Goal: Task Accomplishment & Management: Manage account settings

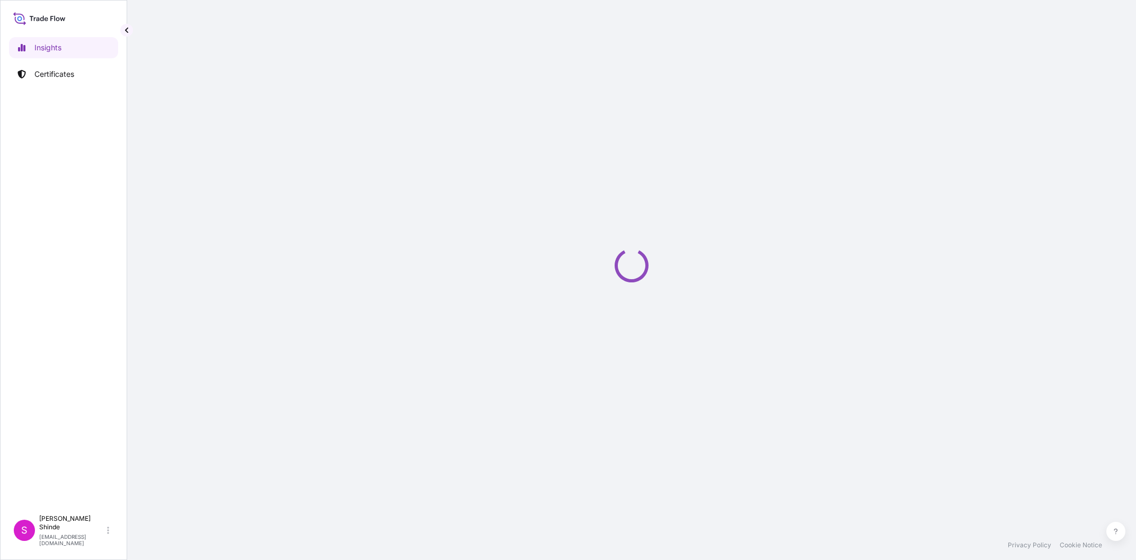
select select "2025"
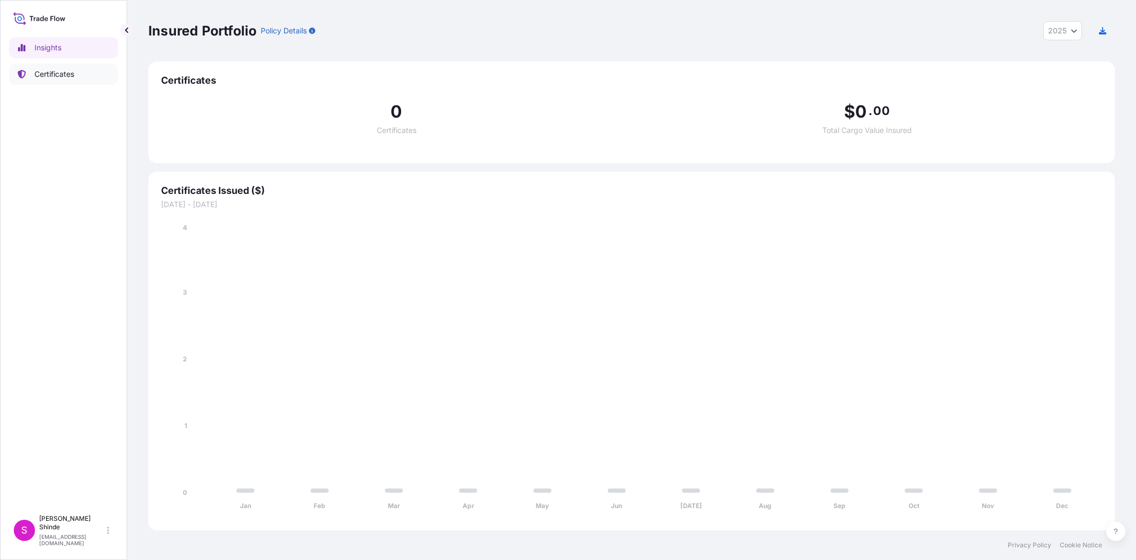
click at [98, 71] on link "Certificates" at bounding box center [63, 74] width 109 height 21
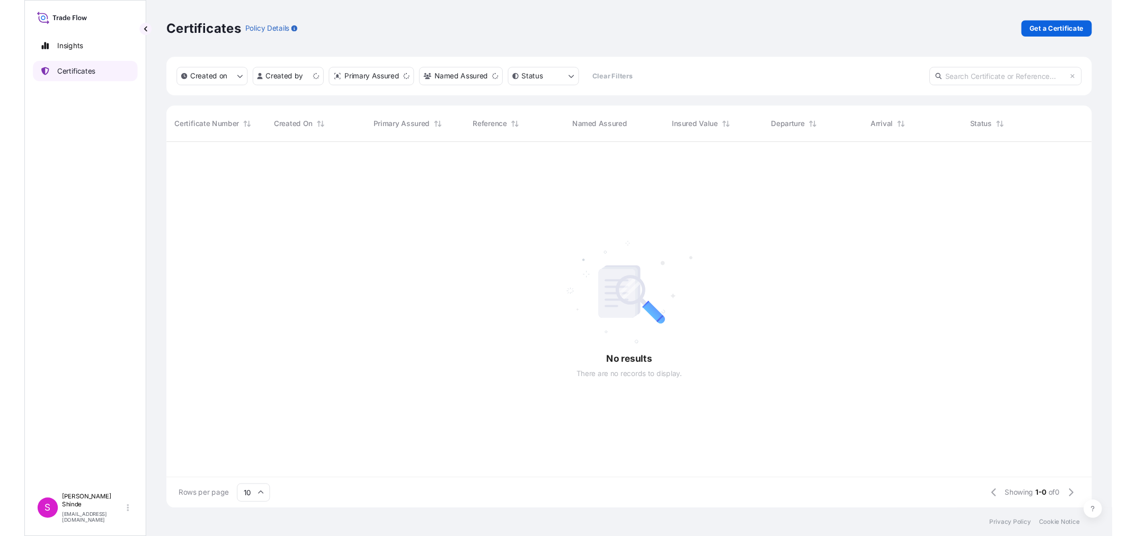
scroll to position [388, 967]
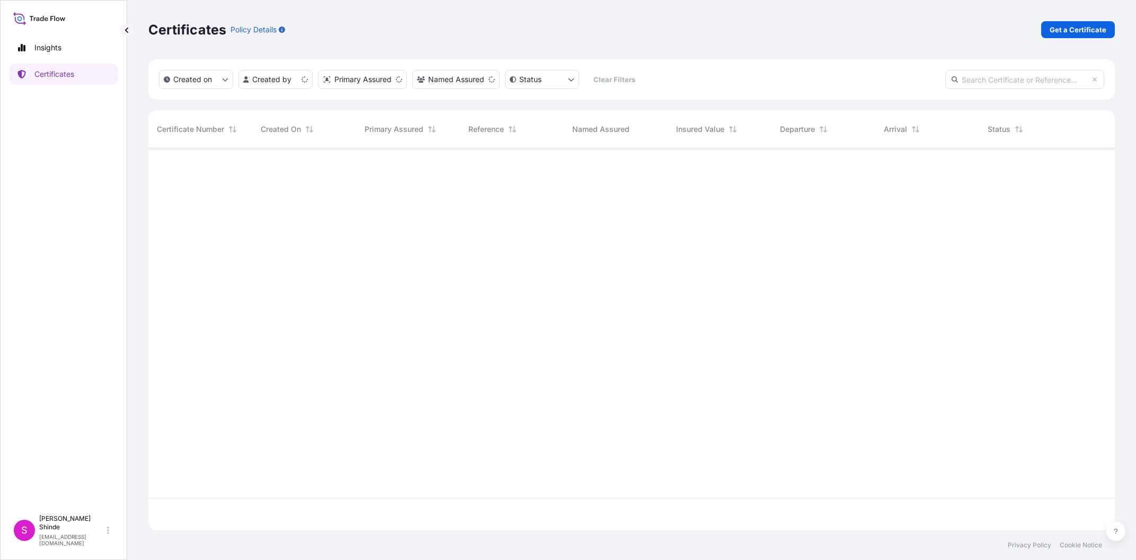
click at [983, 77] on input "text" at bounding box center [1024, 79] width 159 height 19
paste input "5013194801"
type input "5013194801"
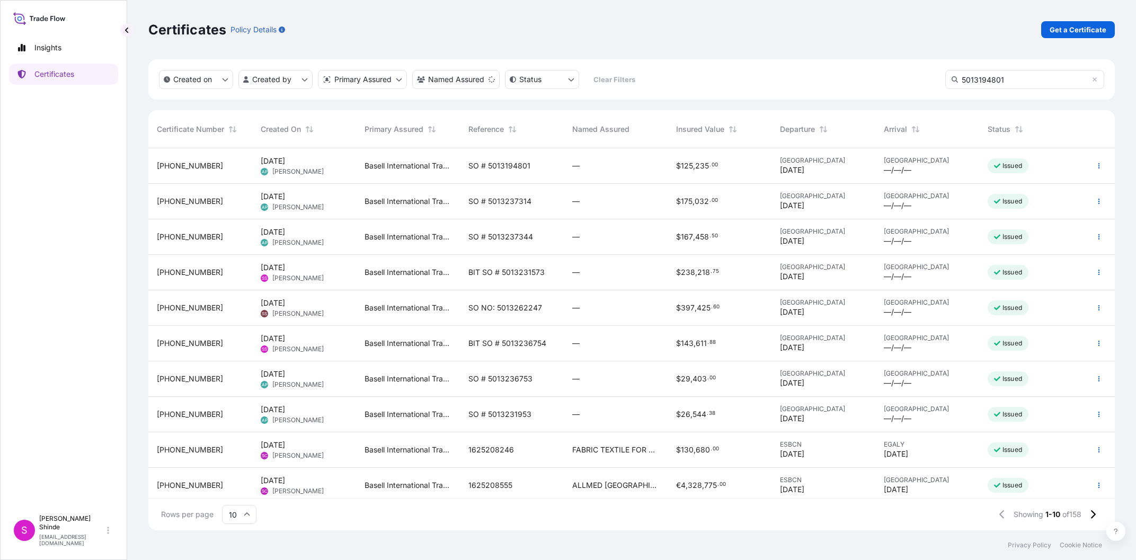
click at [1018, 76] on input "5013194801" at bounding box center [1024, 79] width 159 height 19
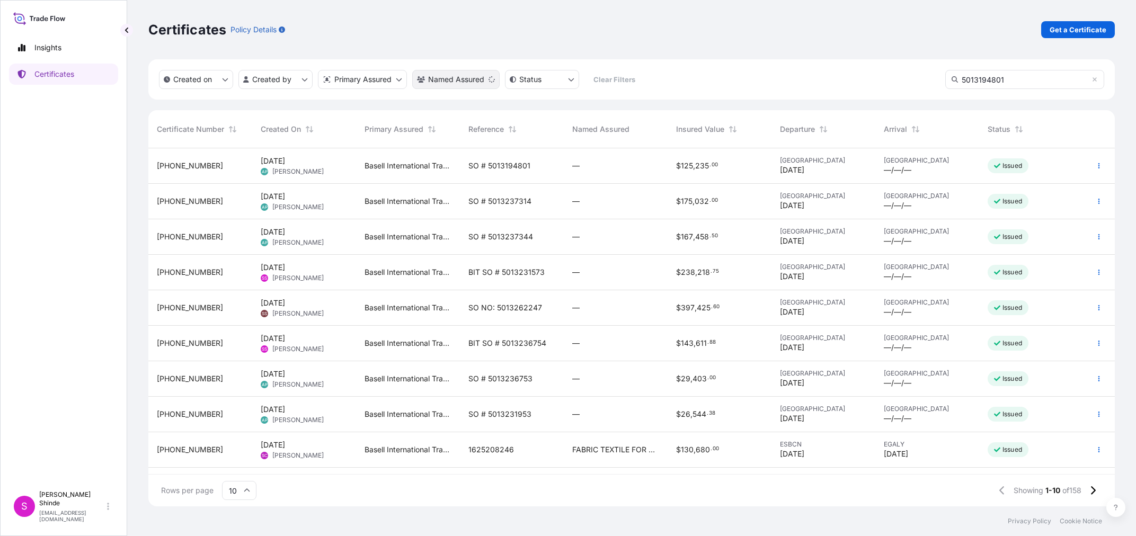
scroll to position [364, 967]
click at [517, 167] on span "SO # 5013194801" at bounding box center [499, 166] width 62 height 11
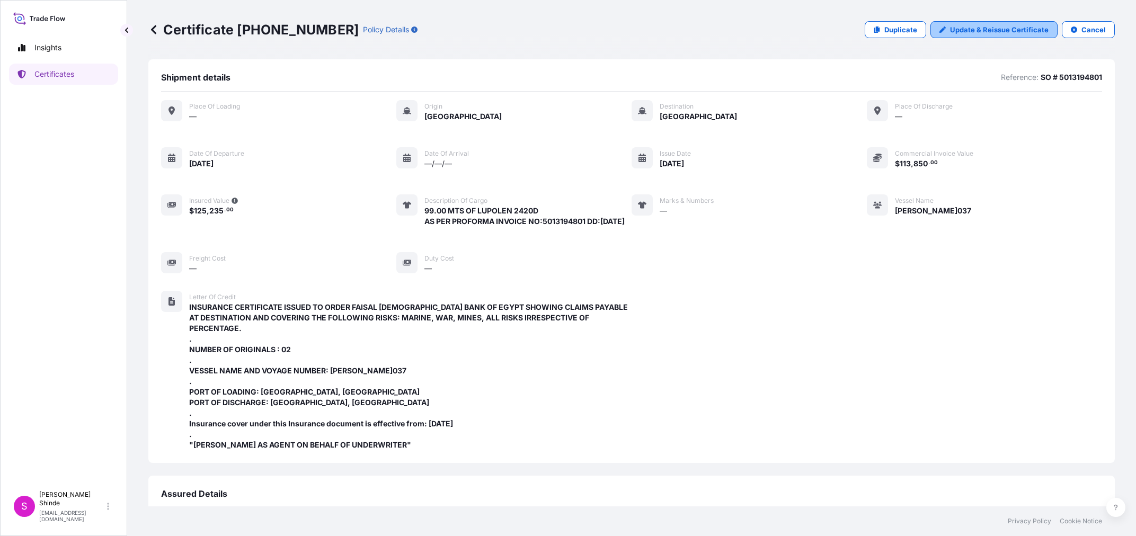
click at [1026, 32] on p "Update & Reissue Certificate" at bounding box center [999, 29] width 99 height 11
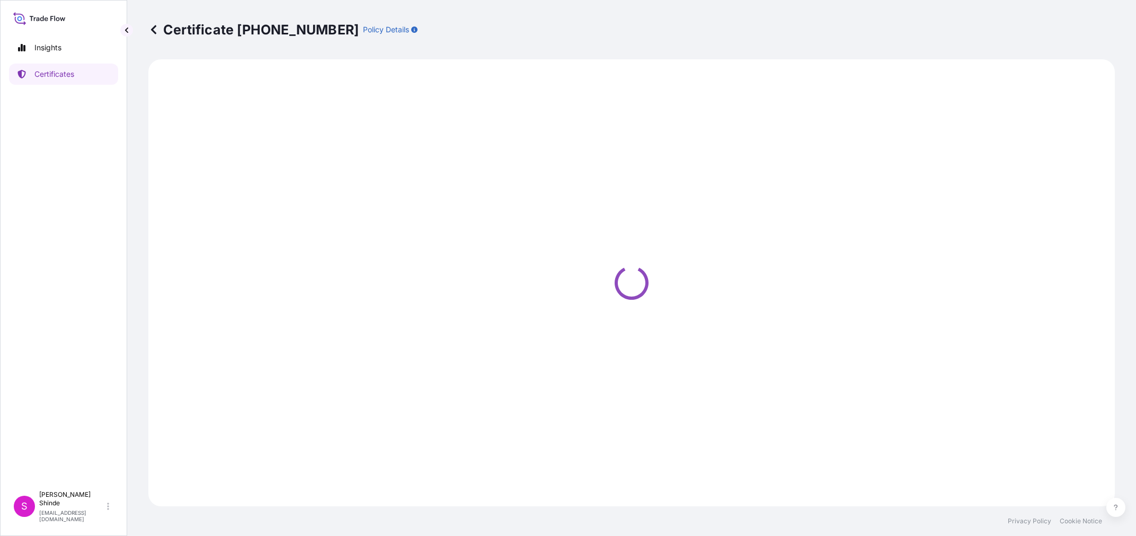
select select "Sea"
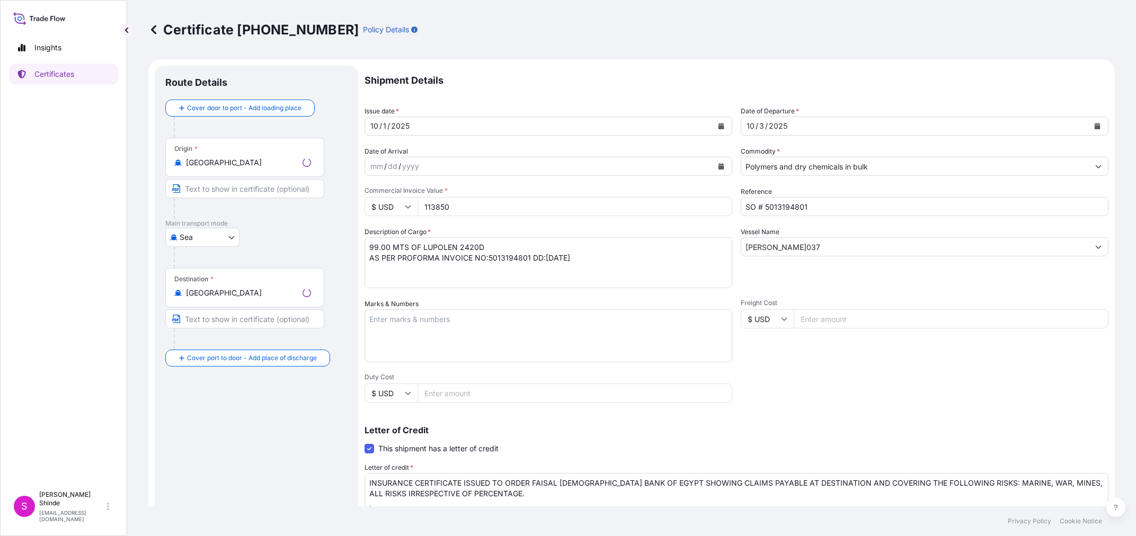
select select "32039"
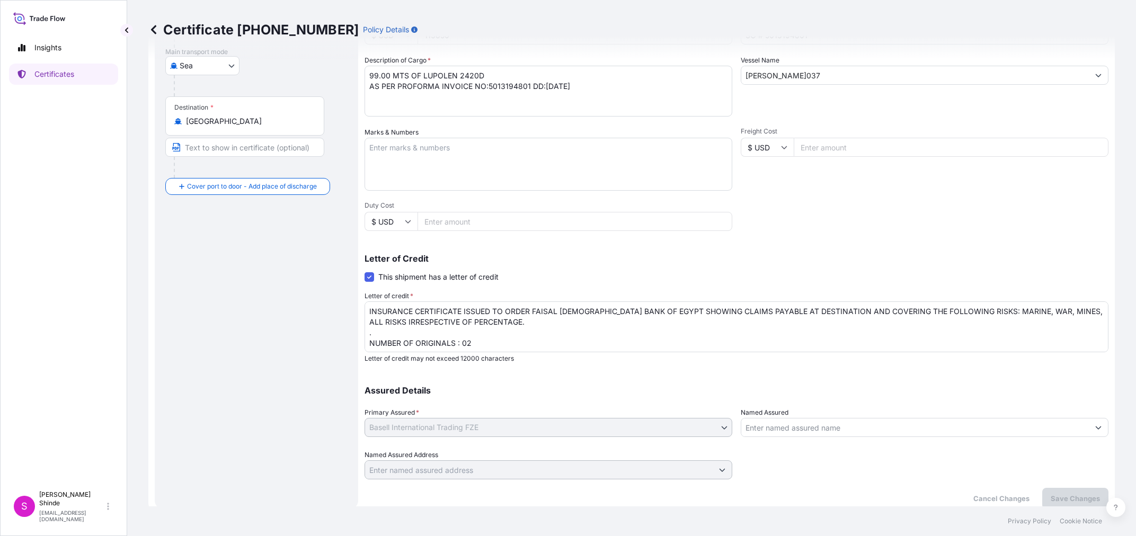
scroll to position [174, 0]
click at [588, 314] on textarea "INSURANCE CERTIFICATE ISSUED TO ORDER FAISAL [DEMOGRAPHIC_DATA] BANK OF EGYPT S…" at bounding box center [737, 324] width 744 height 51
click at [892, 309] on textarea "INSURANCE CERTIFICATE ISSUED TO ORDER FAISAL [DEMOGRAPHIC_DATA] BANK OF EGYPT S…" at bounding box center [737, 324] width 744 height 51
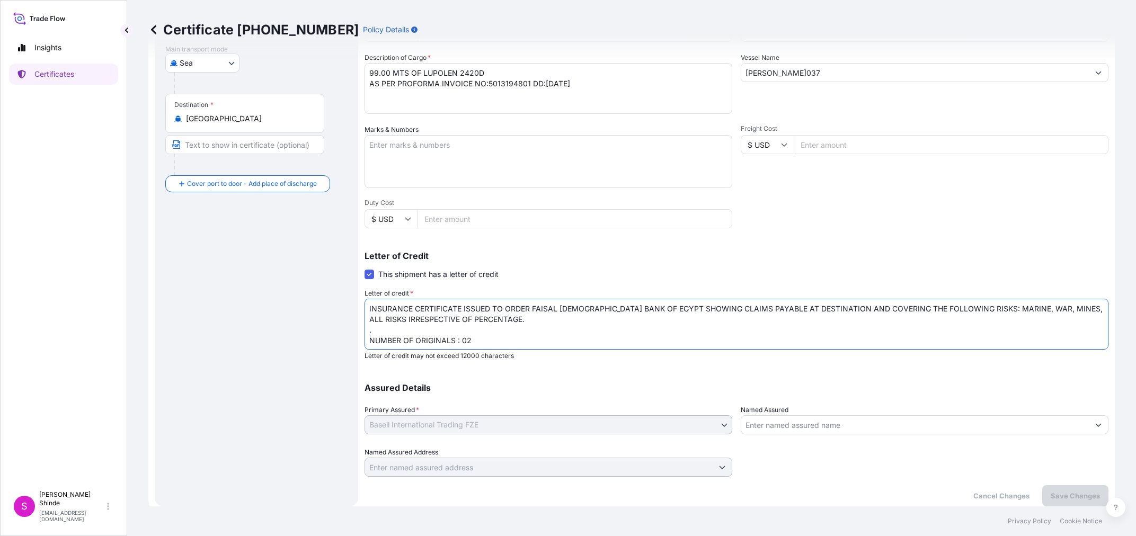
scroll to position [96, 0]
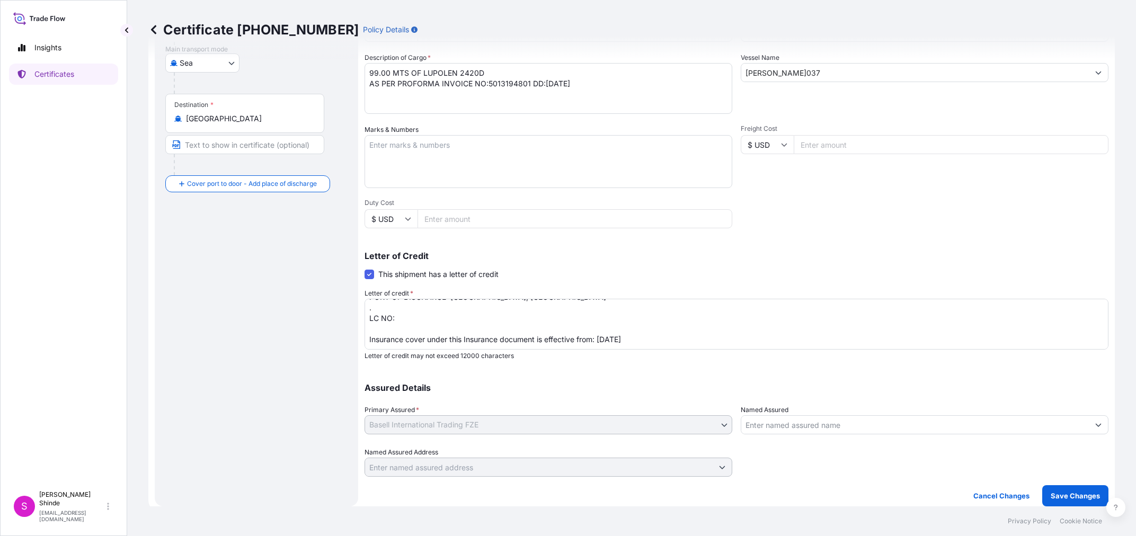
click at [424, 315] on textarea "INSURANCE CERTIFICATE ISSUED TO ORDER FAISAL [DEMOGRAPHIC_DATA] BANK OF EGYPT S…" at bounding box center [737, 324] width 744 height 51
paste textarea "25027-250006"
click at [501, 317] on textarea "INSURANCE CERTIFICATE ISSUED TO ORDER FAISAL [DEMOGRAPHIC_DATA] BANK OF EGYPT S…" at bounding box center [737, 324] width 744 height 51
paste textarea "250813"
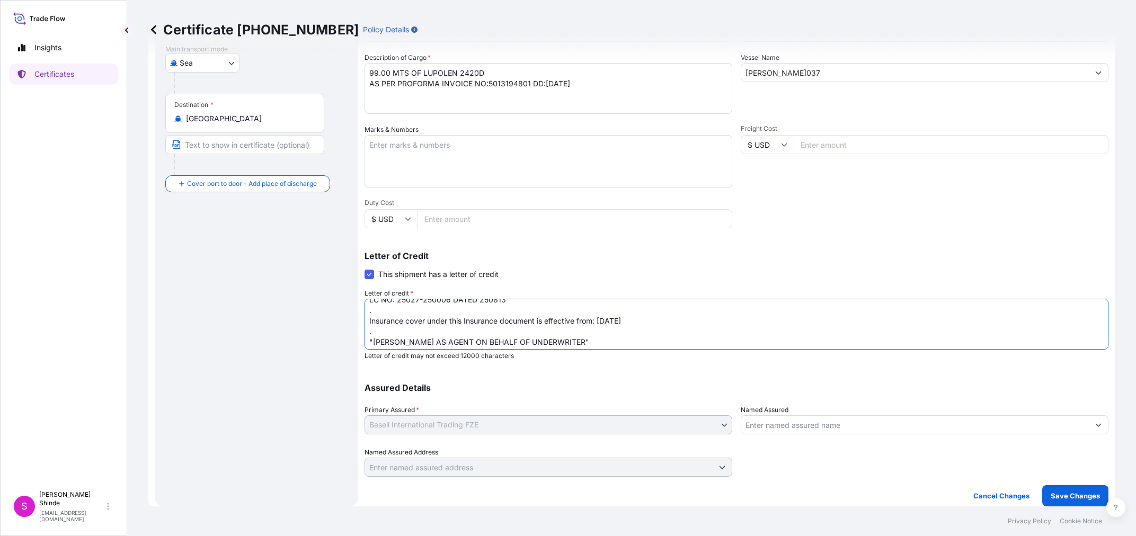
scroll to position [118, 0]
type textarea "INSURANCE CERTIFICATE ISSUED TO ORDER FAISAL [DEMOGRAPHIC_DATA] BANK OF EGYPT S…"
click at [1058, 497] on p "Save Changes" at bounding box center [1075, 496] width 49 height 11
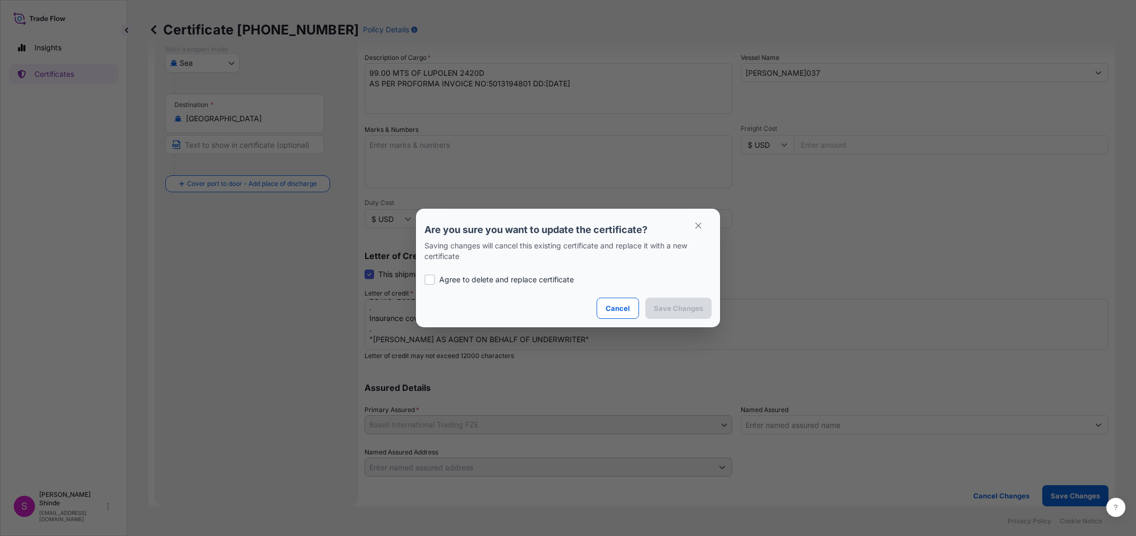
click at [426, 280] on div at bounding box center [430, 280] width 11 height 11
checkbox input "true"
click at [607, 309] on button "Cancel" at bounding box center [618, 308] width 42 height 21
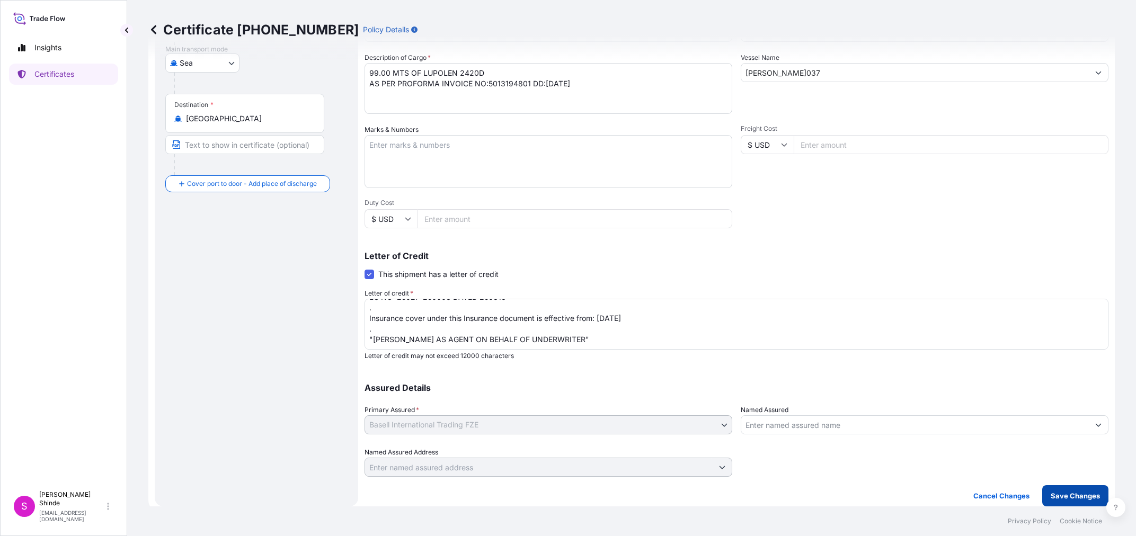
click at [1083, 497] on p "Save Changes" at bounding box center [1075, 496] width 49 height 11
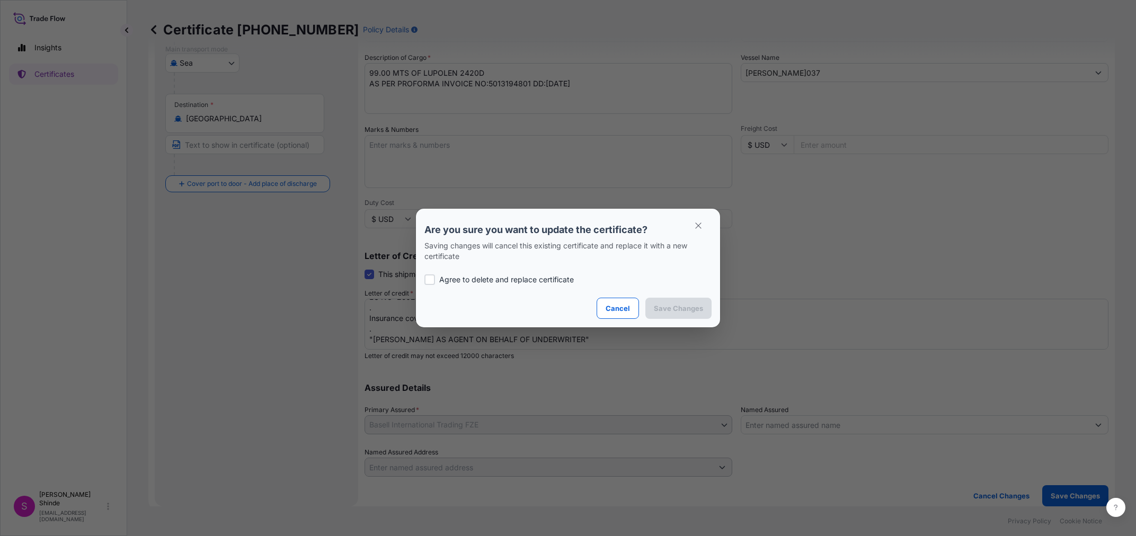
click at [492, 283] on p "Agree to delete and replace certificate" at bounding box center [506, 280] width 135 height 11
checkbox input "true"
click at [704, 312] on button "Save Changes" at bounding box center [678, 308] width 66 height 21
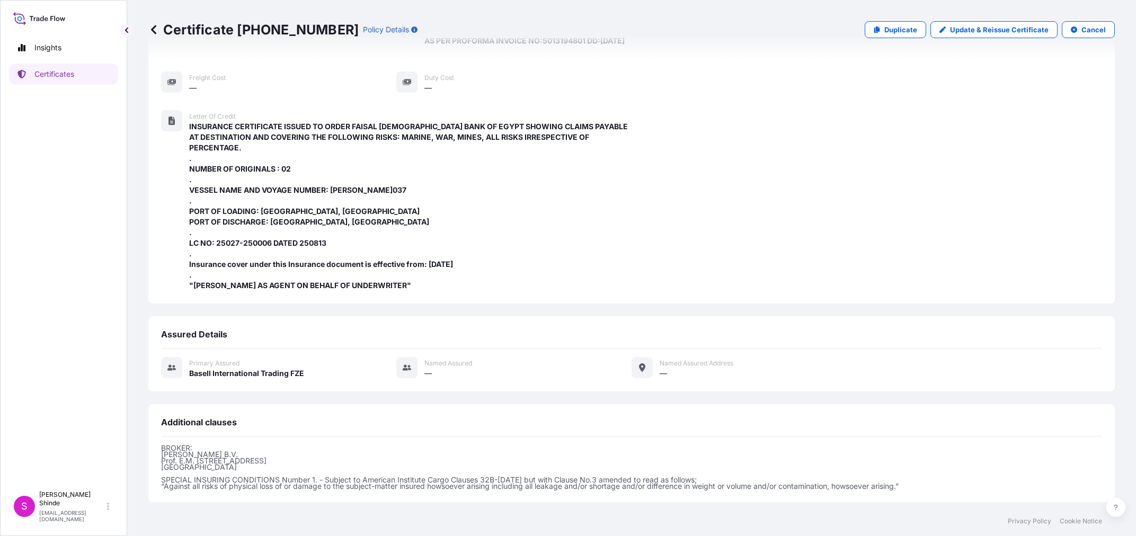
scroll to position [290, 0]
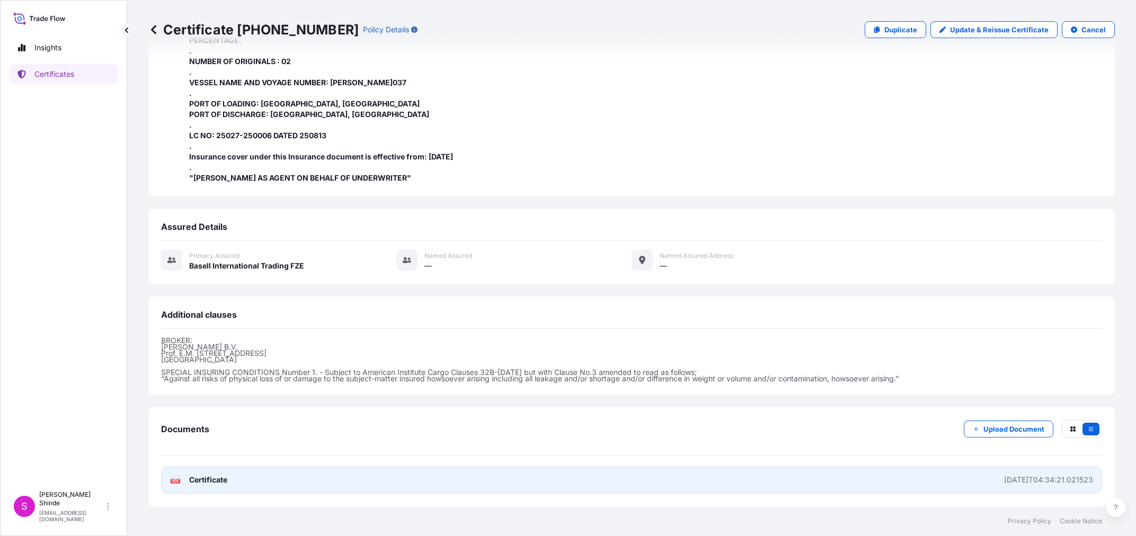
click at [706, 478] on link "PDF Certificate [DATE]T04:34:21.021523" at bounding box center [631, 480] width 941 height 28
